Goal: Complete application form

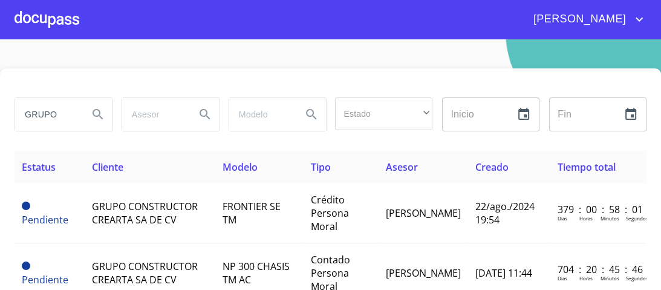
click at [53, 22] on div at bounding box center [47, 19] width 65 height 39
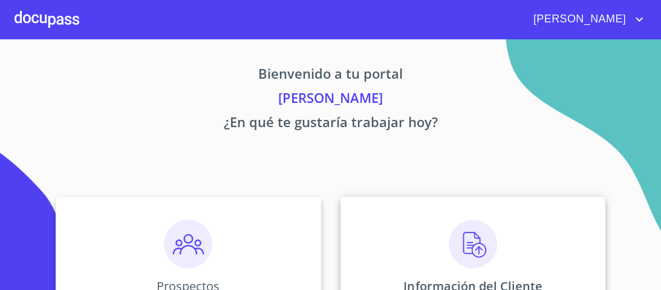
click at [465, 242] on img at bounding box center [473, 244] width 48 height 48
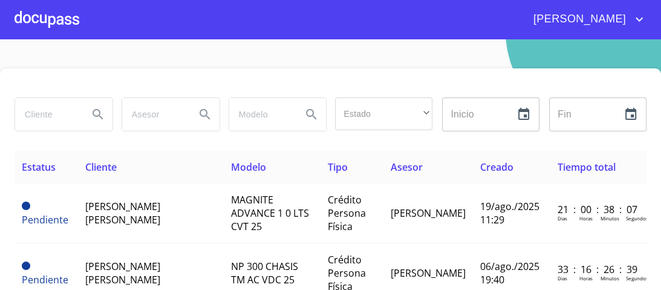
click at [41, 112] on input "search" at bounding box center [46, 114] width 63 height 33
type input "TMX"
click at [97, 112] on icon "Search" at bounding box center [98, 114] width 10 height 10
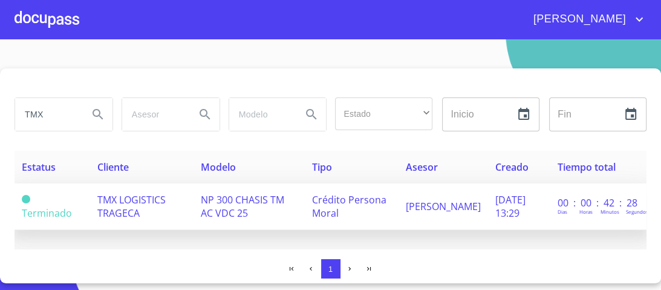
click at [245, 201] on span "NP 300 CHASIS TM AC VDC 25" at bounding box center [241, 206] width 83 height 27
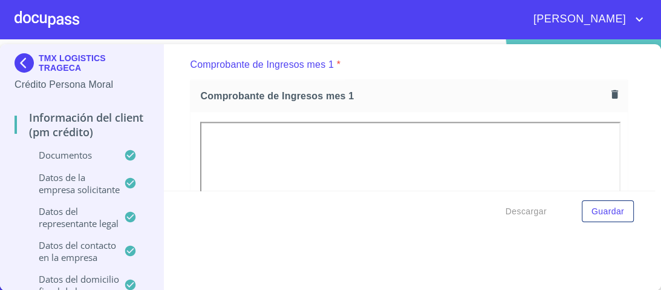
scroll to position [1171, 0]
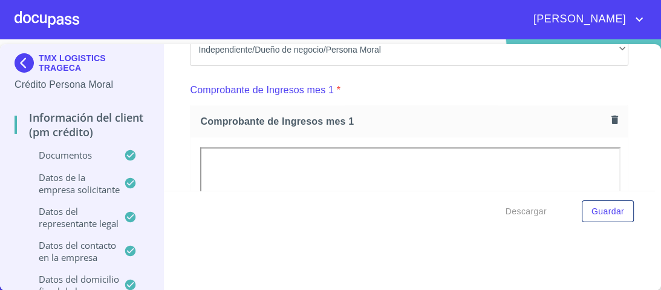
click at [611, 115] on icon "button" at bounding box center [614, 119] width 7 height 8
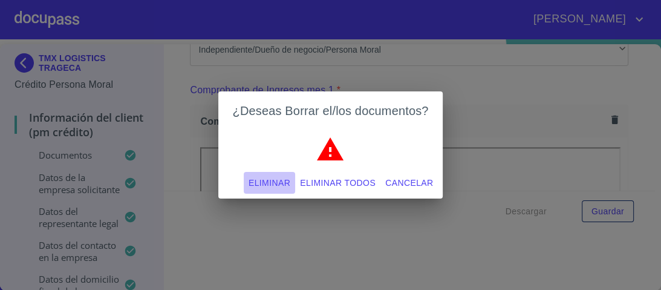
click at [274, 182] on span "Eliminar" at bounding box center [270, 182] width 42 height 15
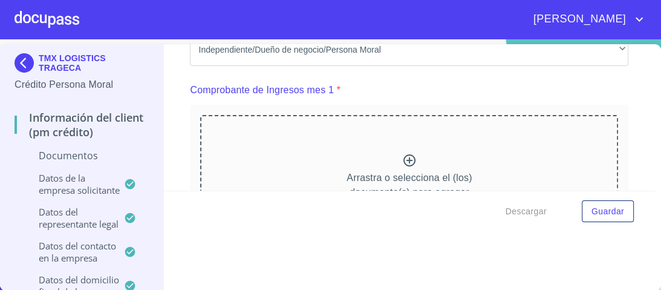
click at [403, 157] on icon at bounding box center [409, 160] width 12 height 12
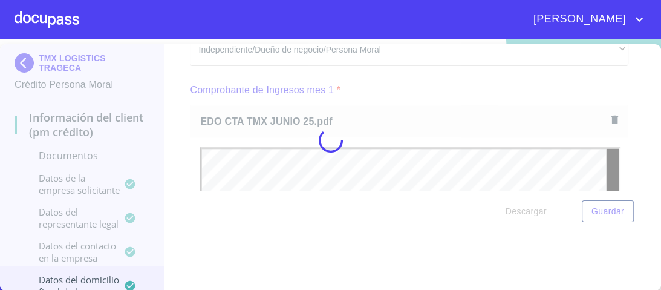
scroll to position [0, 0]
drag, startPoint x: 645, startPoint y: 66, endPoint x: 643, endPoint y: 73, distance: 7.4
click at [643, 73] on div at bounding box center [330, 140] width 661 height 250
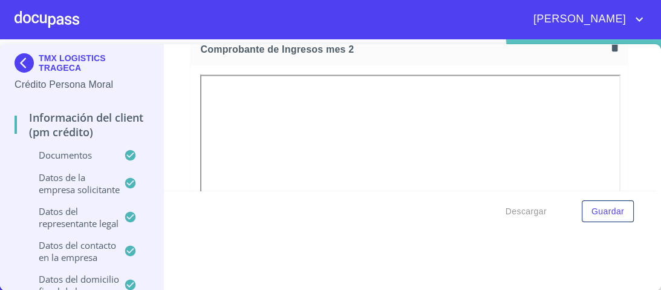
scroll to position [1731, 0]
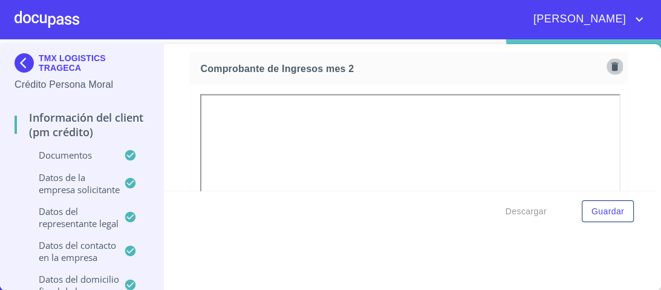
click at [611, 62] on icon "button" at bounding box center [614, 66] width 7 height 8
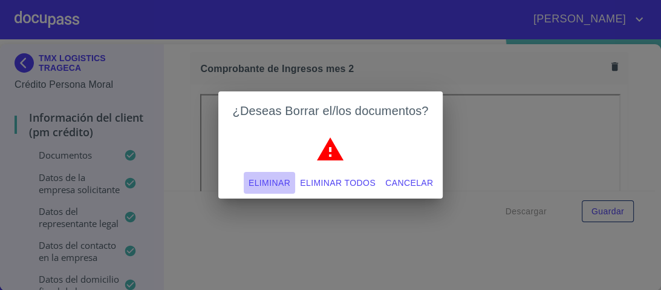
click at [278, 180] on span "Eliminar" at bounding box center [270, 182] width 42 height 15
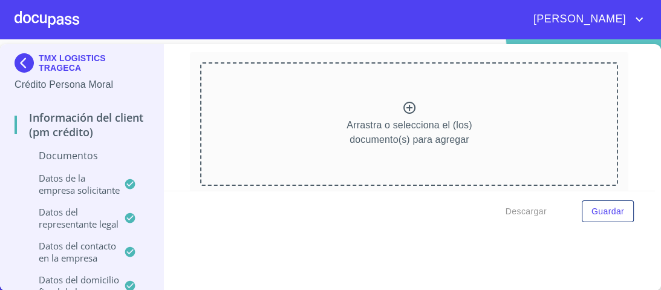
click at [402, 100] on icon at bounding box center [409, 107] width 15 height 15
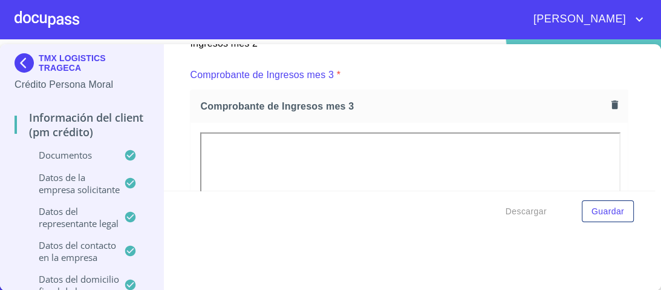
scroll to position [2197, 0]
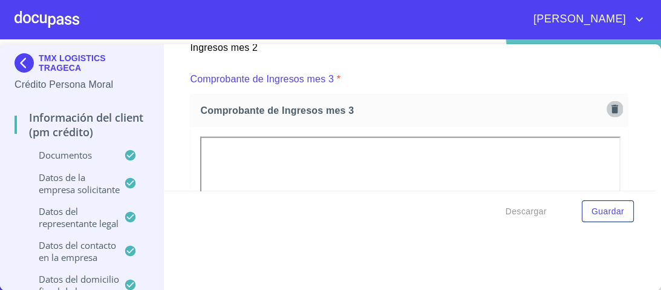
click at [611, 105] on icon "button" at bounding box center [614, 109] width 7 height 8
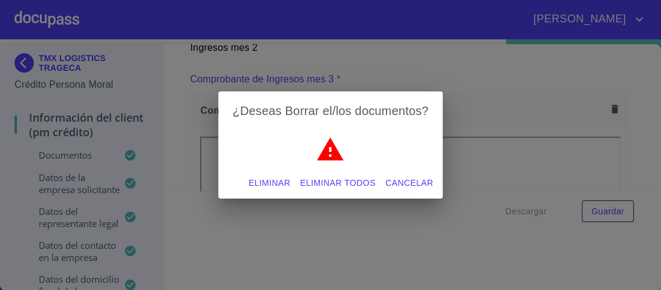
click at [278, 181] on span "Eliminar" at bounding box center [270, 182] width 42 height 15
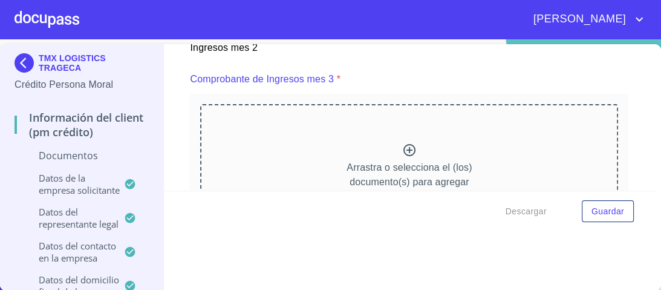
click at [402, 148] on icon at bounding box center [409, 150] width 15 height 15
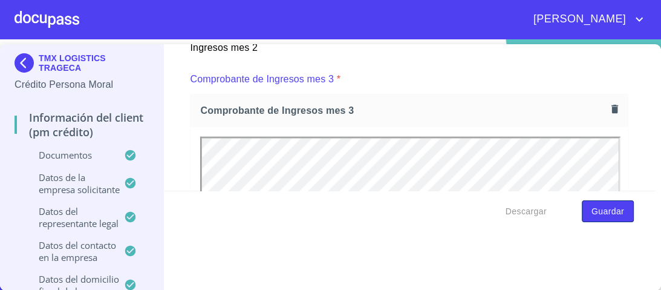
scroll to position [0, 0]
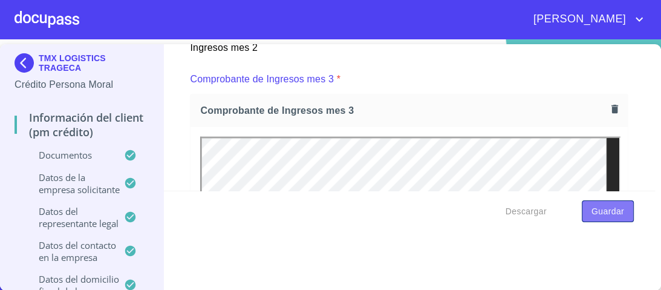
click at [600, 213] on span "Guardar" at bounding box center [607, 211] width 33 height 15
